Goal: Task Accomplishment & Management: Complete application form

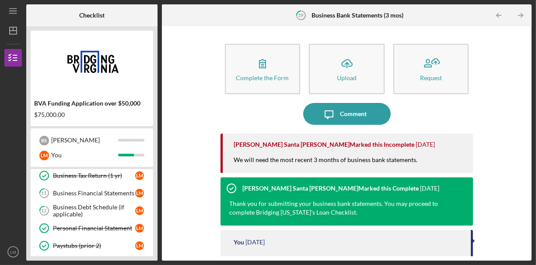
scroll to position [73, 0]
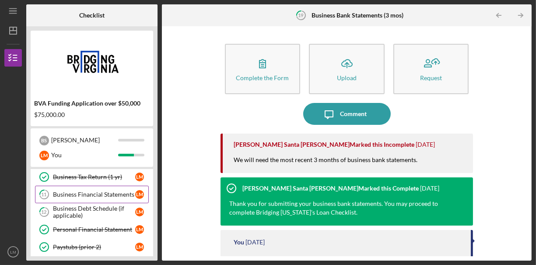
click at [83, 191] on div "Business Financial Statements" at bounding box center [94, 194] width 82 height 7
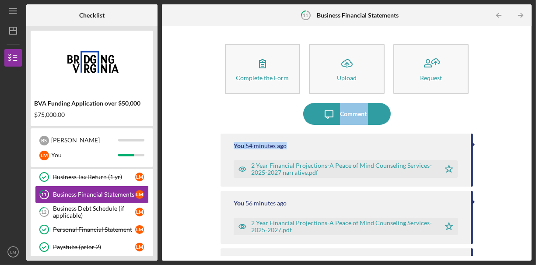
drag, startPoint x: 535, startPoint y: 97, endPoint x: 535, endPoint y: 140, distance: 43.3
click at [535, 140] on div "Icon/Menu 11 Business Financial Statements Checklist BVA Funding Application ov…" at bounding box center [268, 132] width 536 height 265
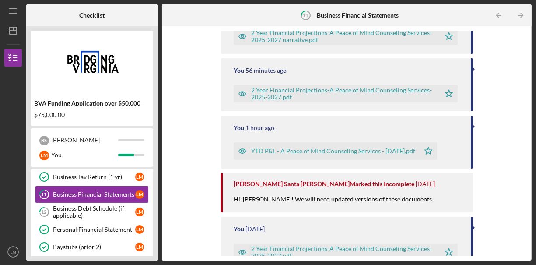
scroll to position [134, 0]
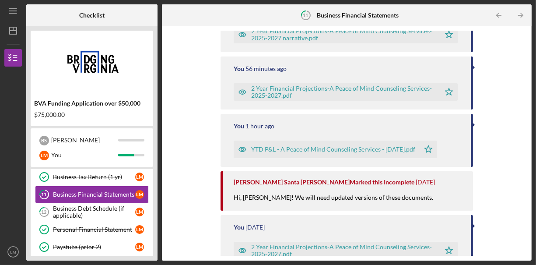
drag, startPoint x: 534, startPoint y: 159, endPoint x: 528, endPoint y: 81, distance: 78.1
drag, startPoint x: 528, startPoint y: 81, endPoint x: 522, endPoint y: 46, distance: 35.5
click at [522, 46] on div "Complete the Form Form Icon/Upload Upload Request Icon/Message Comment You 54 m…" at bounding box center [346, 143] width 361 height 225
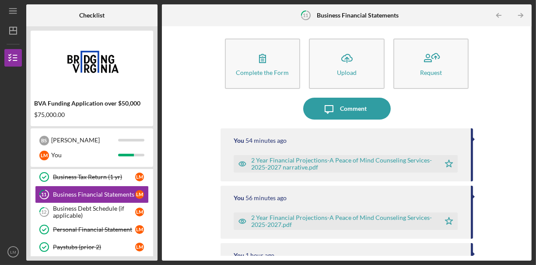
scroll to position [0, 0]
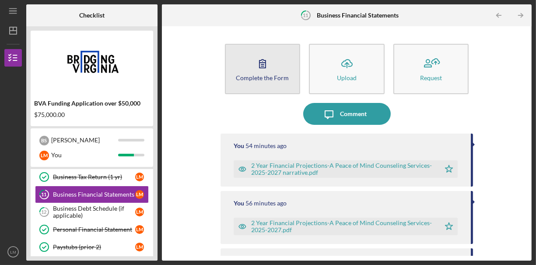
click at [265, 73] on icon "button" at bounding box center [262, 63] width 22 height 22
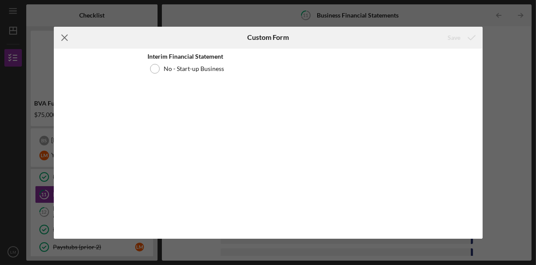
click at [65, 38] on line at bounding box center [65, 38] width 6 height 6
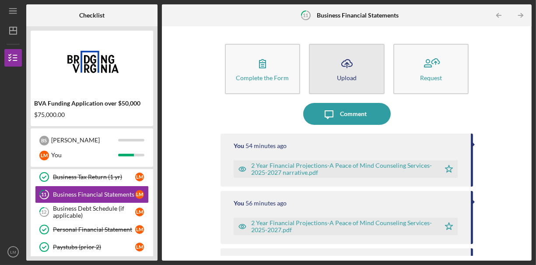
click at [340, 68] on icon "Icon/Upload" at bounding box center [347, 63] width 22 height 22
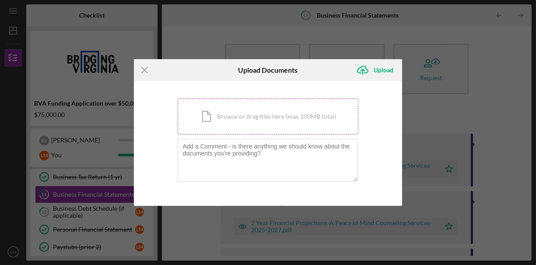
click at [285, 108] on div "Icon/Document Browse or drag files here (max 100MB total) Tap to choose files o…" at bounding box center [268, 116] width 181 height 36
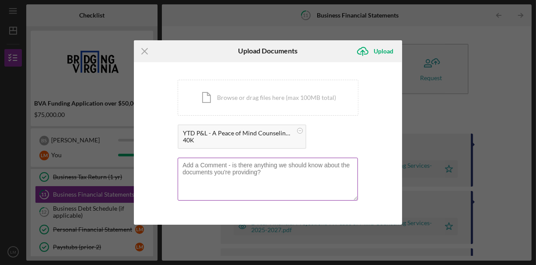
click at [260, 174] on textarea at bounding box center [268, 178] width 180 height 43
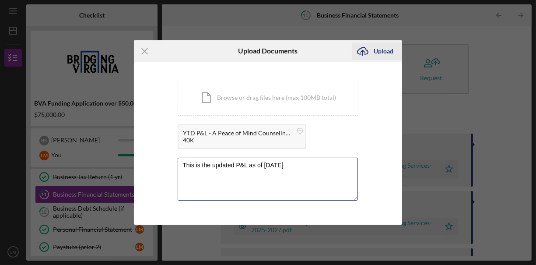
type textarea "This is the updated P&L as of [DATE]"
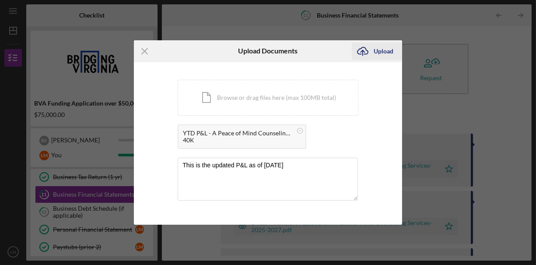
click at [384, 50] on div "Upload" at bounding box center [383, 50] width 20 height 17
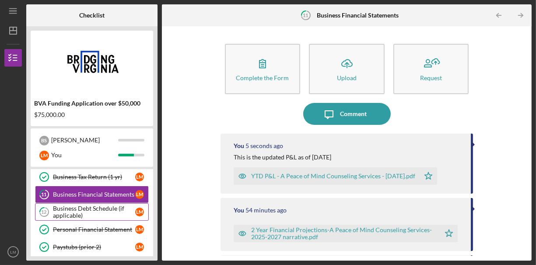
click at [99, 213] on div "Business Debt Schedule (if applicable)" at bounding box center [94, 212] width 82 height 14
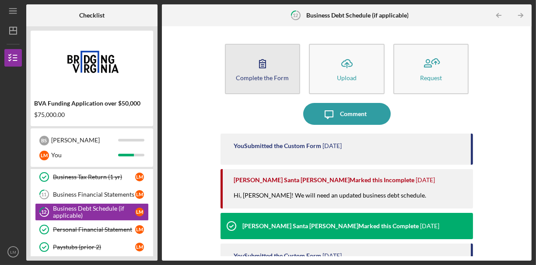
click at [262, 77] on div "Complete the Form" at bounding box center [262, 77] width 53 height 7
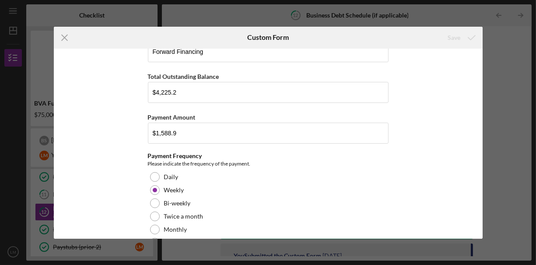
scroll to position [130, 0]
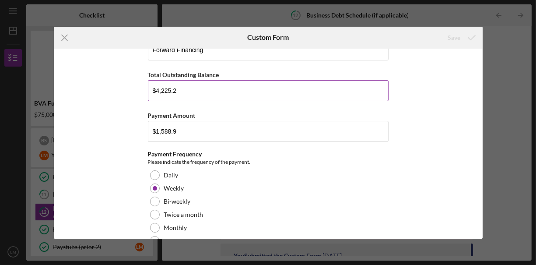
click at [307, 98] on input "$4,225.2" at bounding box center [268, 90] width 241 height 21
paste input "2,636.30"
type input "$2,636.30"
click at [450, 141] on div "Business Debt Questionaire *Does the Business have outstanding liabilities? Yes…" at bounding box center [268, 144] width 429 height 190
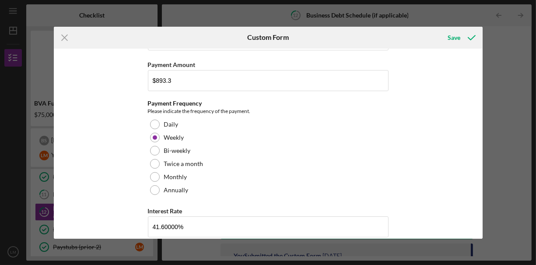
scroll to position [628, 0]
click at [297, 73] on input "$893.3" at bounding box center [268, 80] width 241 height 21
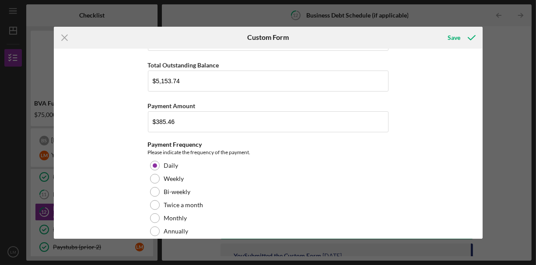
scroll to position [1033, 0]
type input "$901.00"
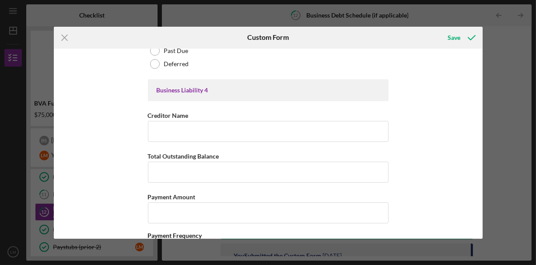
scroll to position [1388, 0]
click at [352, 122] on input "Creditor Name" at bounding box center [268, 130] width 241 height 21
type input "Chase Bank"
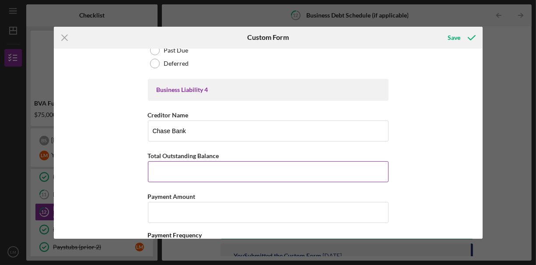
click at [239, 163] on input "Total Outstanding Balance" at bounding box center [268, 171] width 241 height 21
paste input "$7,883.17"
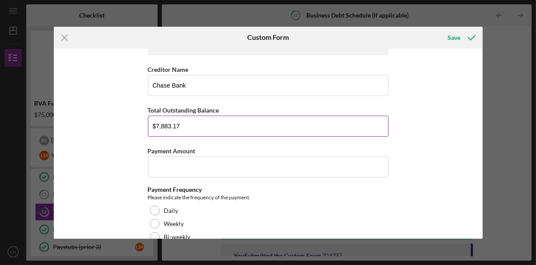
scroll to position [1434, 0]
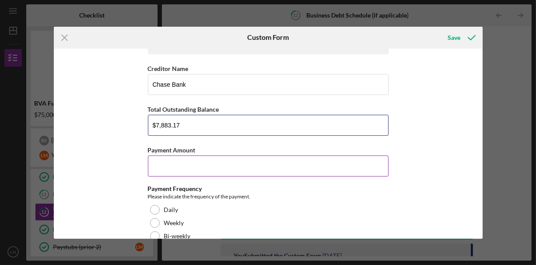
type input "$7,883.17"
click at [254, 155] on input "Payment Amount" at bounding box center [268, 165] width 241 height 21
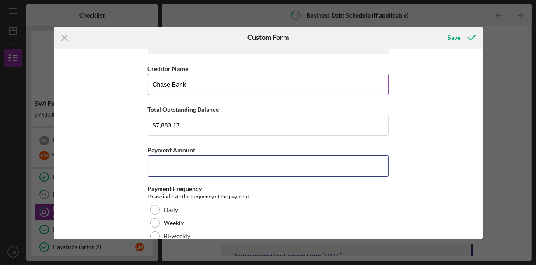
paste input "$236.00"
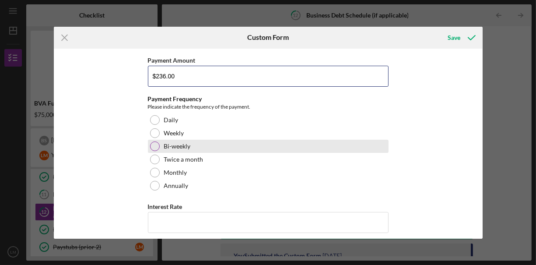
scroll to position [1525, 0]
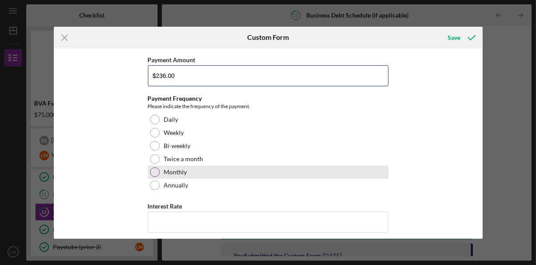
type input "$236.00"
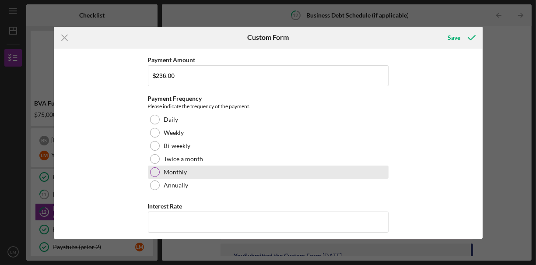
click at [153, 167] on div at bounding box center [155, 172] width 10 height 10
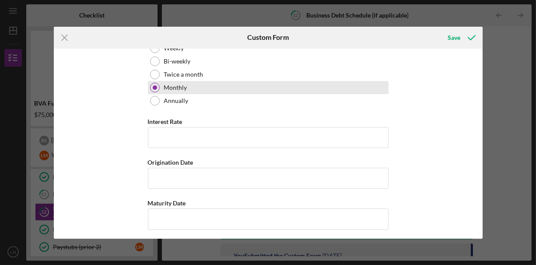
scroll to position [1609, 0]
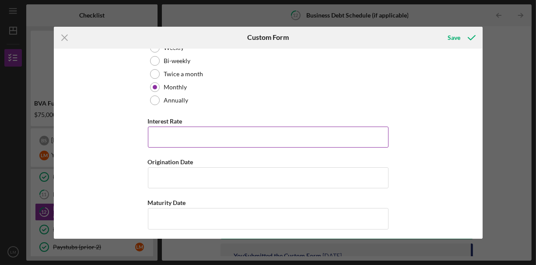
click at [255, 129] on input "Interest Rate" at bounding box center [268, 136] width 241 height 21
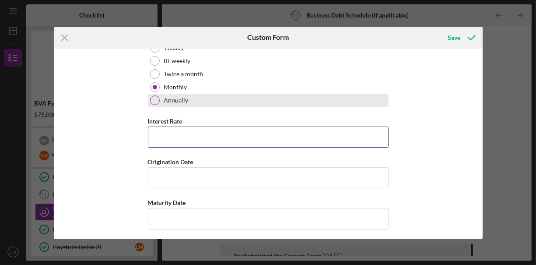
paste input "23.24%"
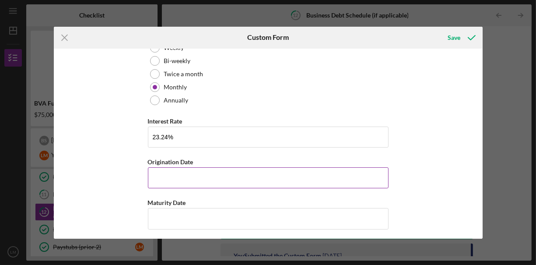
type input "23.24000%"
click at [183, 169] on input "Origination Date" at bounding box center [268, 177] width 241 height 21
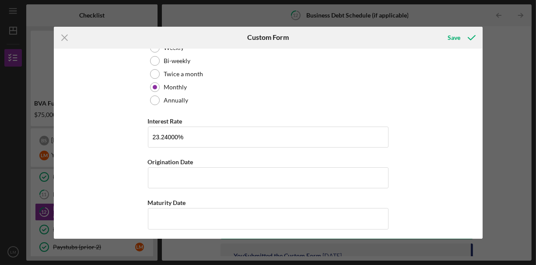
click at [450, 156] on div "Business Debt Questionaire *Does the Business have outstanding liabilities? Yes…" at bounding box center [268, 144] width 429 height 190
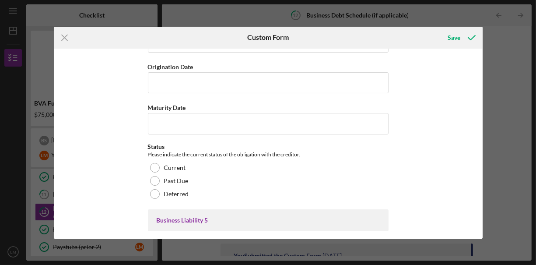
scroll to position [1712, 0]
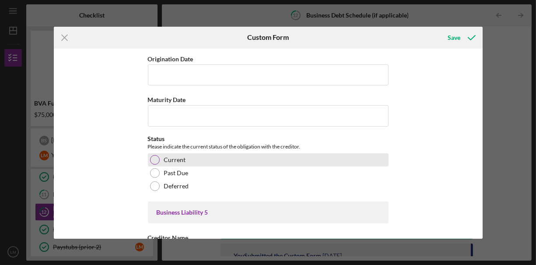
click at [180, 156] on label "Current" at bounding box center [175, 159] width 22 height 7
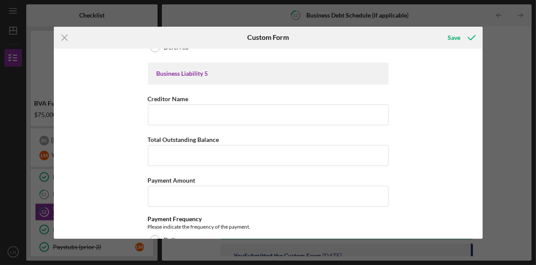
scroll to position [1847, 0]
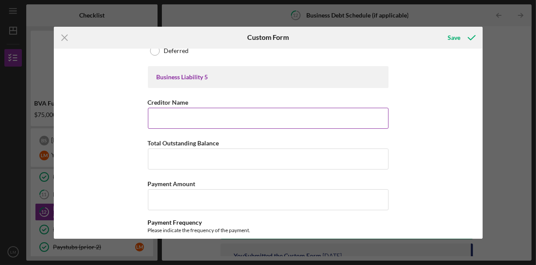
click at [347, 108] on input "Creditor Name" at bounding box center [268, 118] width 241 height 21
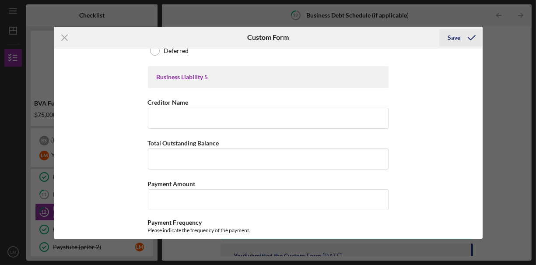
click at [458, 37] on div "Save" at bounding box center [454, 37] width 13 height 17
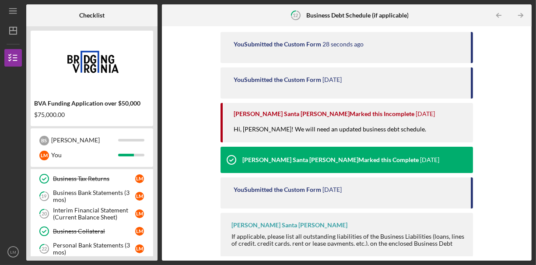
scroll to position [256, 0]
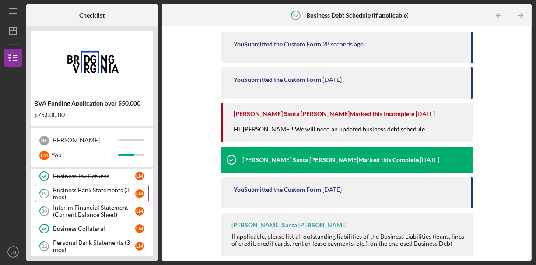
click at [120, 186] on div "Business Bank Statements (3 mos)" at bounding box center [94, 193] width 82 height 14
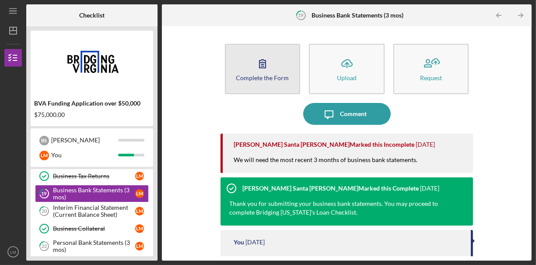
click at [268, 75] on div "Complete the Form" at bounding box center [262, 77] width 53 height 7
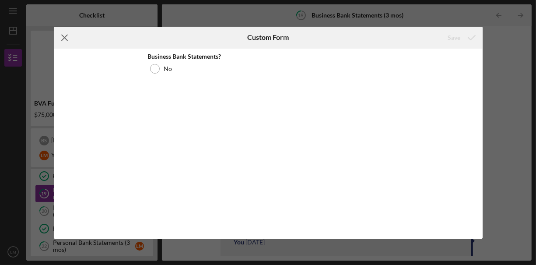
click at [64, 37] on line at bounding box center [65, 38] width 6 height 6
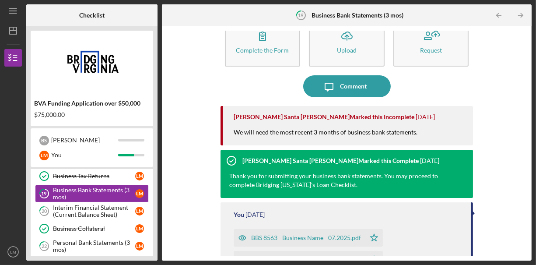
scroll to position [40, 0]
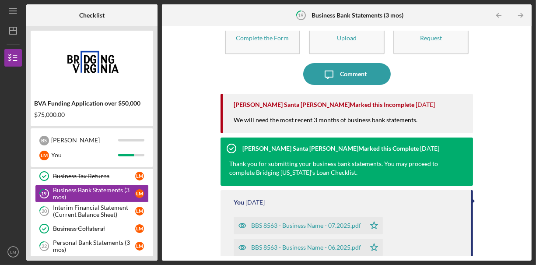
click at [352, 28] on div "Complete the Form Form Icon/Upload Upload Request Icon/Message Comment [PERSON_…" at bounding box center [347, 143] width 370 height 234
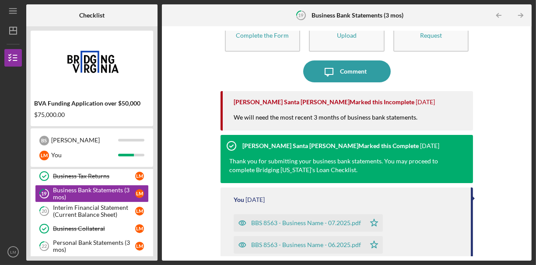
scroll to position [0, 0]
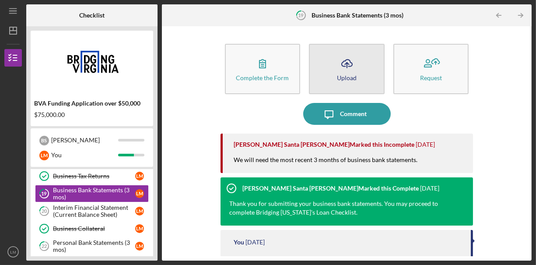
click at [354, 72] on icon "Icon/Upload" at bounding box center [347, 63] width 22 height 22
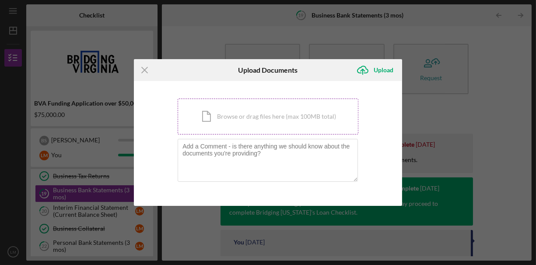
click at [283, 110] on div "Icon/Document Browse or drag files here (max 100MB total) Tap to choose files o…" at bounding box center [268, 116] width 181 height 36
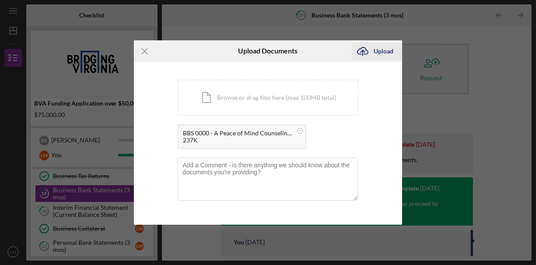
click at [376, 56] on div "Upload" at bounding box center [383, 50] width 20 height 17
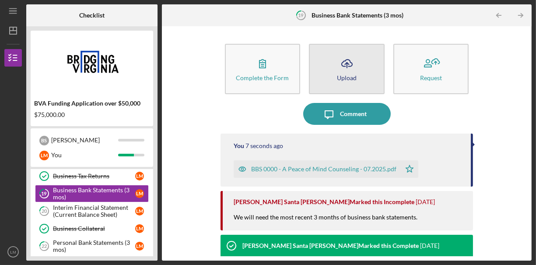
click at [345, 70] on icon "Icon/Upload" at bounding box center [347, 63] width 22 height 22
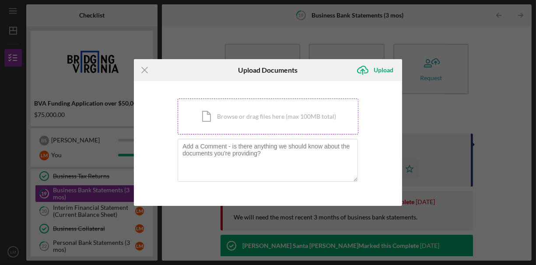
click at [290, 116] on div "Icon/Document Browse or drag files here (max 100MB total) Tap to choose files o…" at bounding box center [268, 116] width 181 height 36
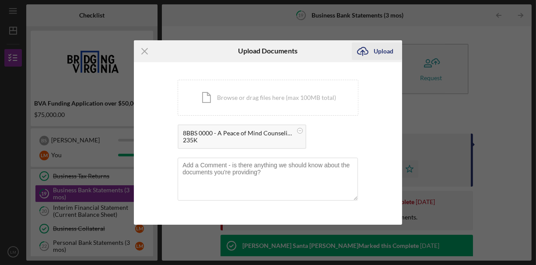
click at [377, 56] on div "Upload" at bounding box center [383, 50] width 20 height 17
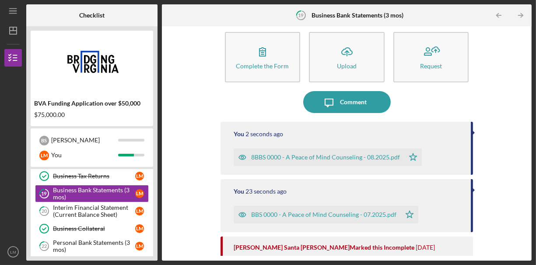
scroll to position [11, 0]
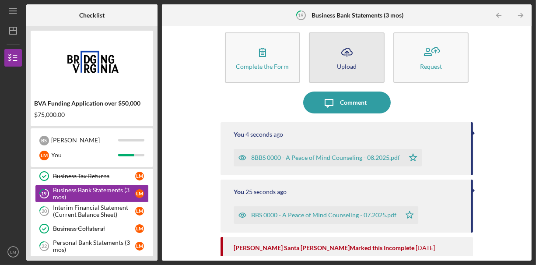
click at [359, 55] on button "Icon/Upload Upload" at bounding box center [347, 57] width 76 height 50
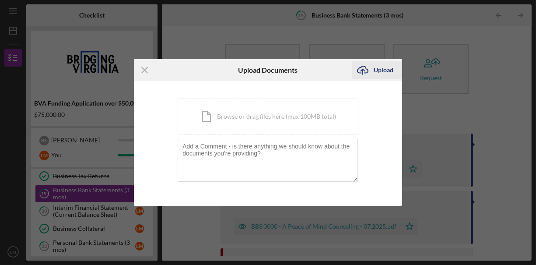
click at [378, 71] on div "Upload" at bounding box center [383, 69] width 20 height 17
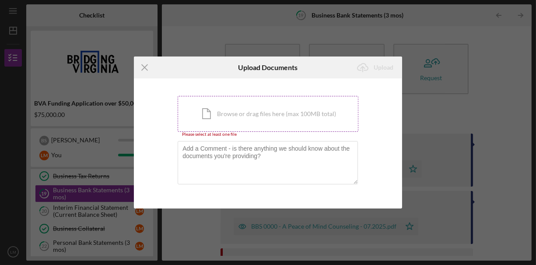
click at [276, 117] on div "Icon/Document Browse or drag files here (max 100MB total) Tap to choose files o…" at bounding box center [268, 114] width 181 height 36
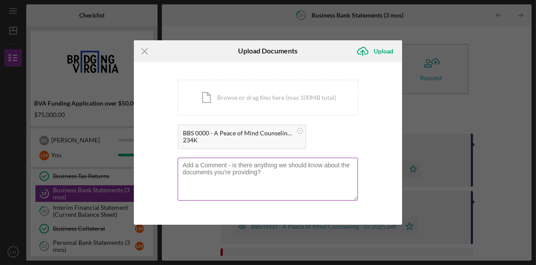
click at [320, 178] on textarea at bounding box center [268, 178] width 180 height 43
type textarea "P"
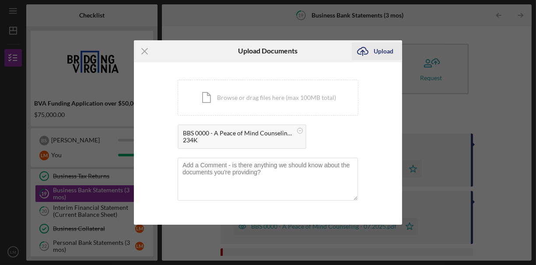
click at [381, 51] on div "Upload" at bounding box center [383, 50] width 20 height 17
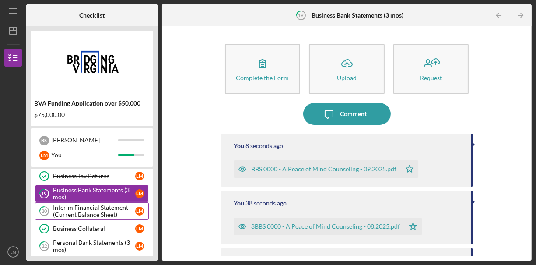
click at [99, 204] on div "Interim Financial Statement (Current Balance Sheet)" at bounding box center [94, 211] width 82 height 14
